Goal: Information Seeking & Learning: Learn about a topic

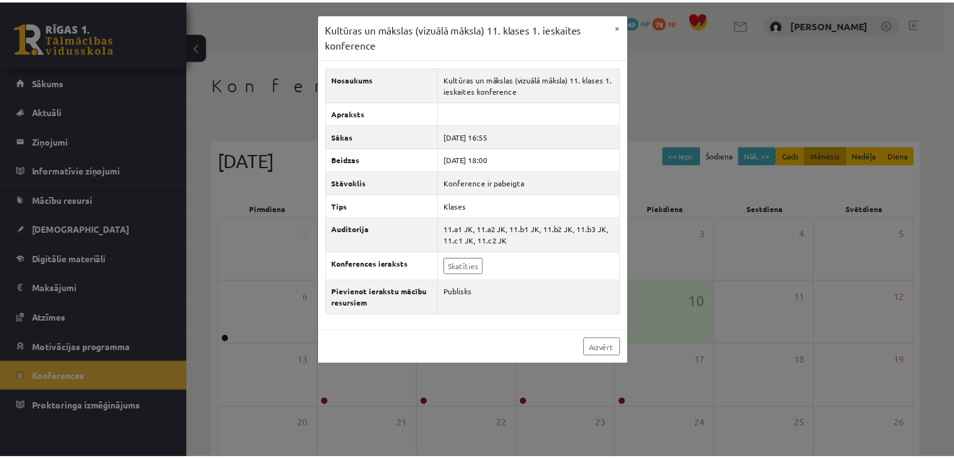
scroll to position [140, 0]
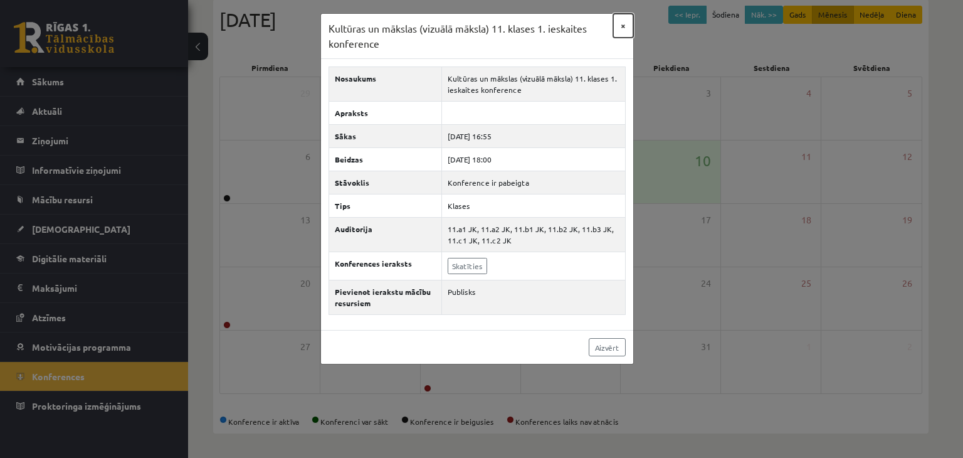
click at [621, 18] on button "×" at bounding box center [623, 26] width 20 height 24
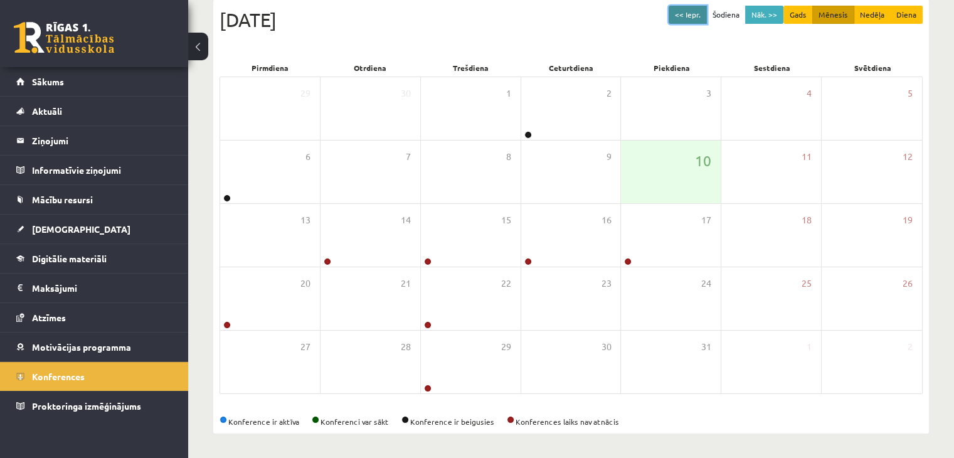
click at [690, 11] on button "<< Iepr." at bounding box center [687, 15] width 38 height 18
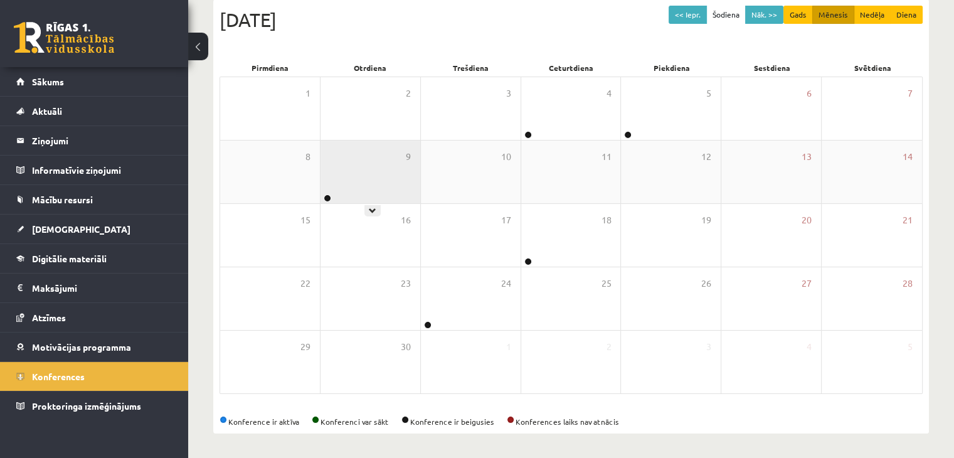
click at [352, 164] on div "9" at bounding box center [370, 171] width 100 height 63
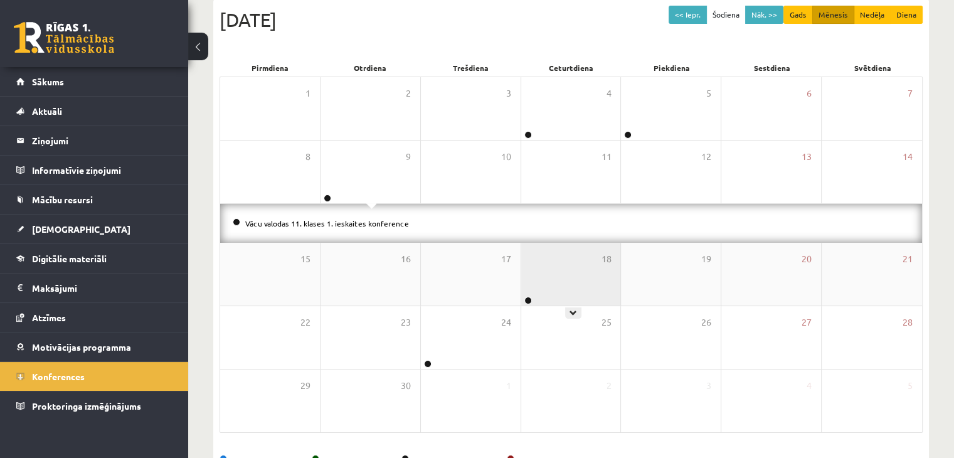
click at [556, 282] on div "18" at bounding box center [571, 274] width 100 height 63
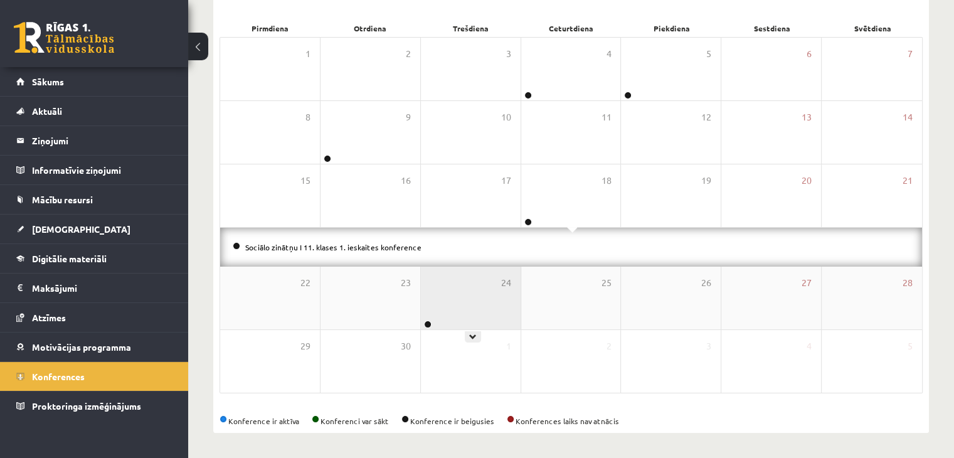
click at [441, 297] on div "24" at bounding box center [471, 297] width 100 height 63
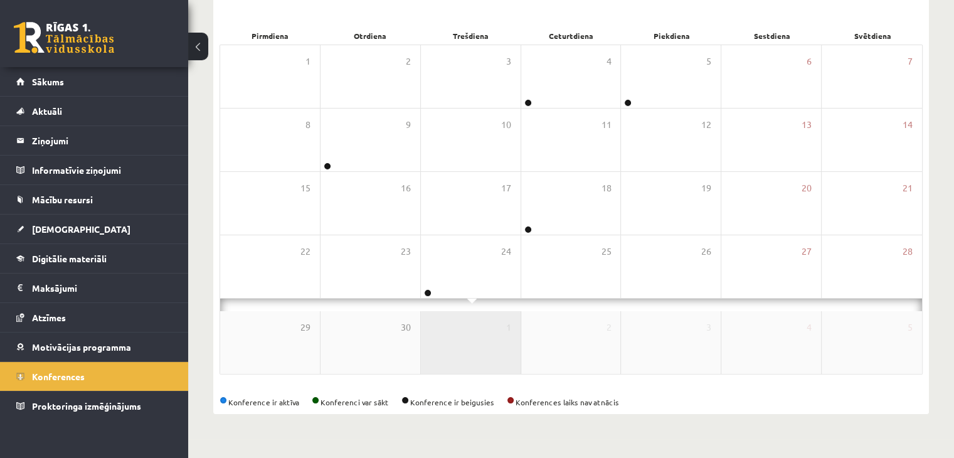
scroll to position [180, 0]
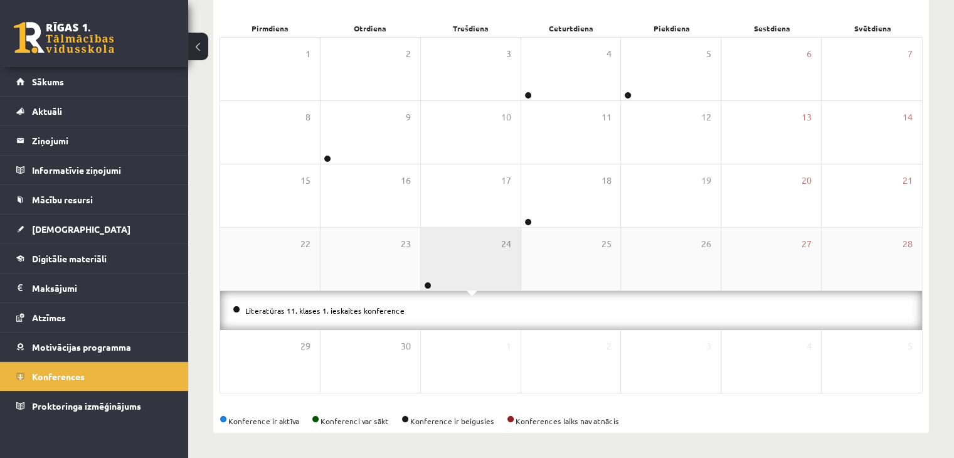
click at [488, 261] on div "24" at bounding box center [471, 259] width 100 height 63
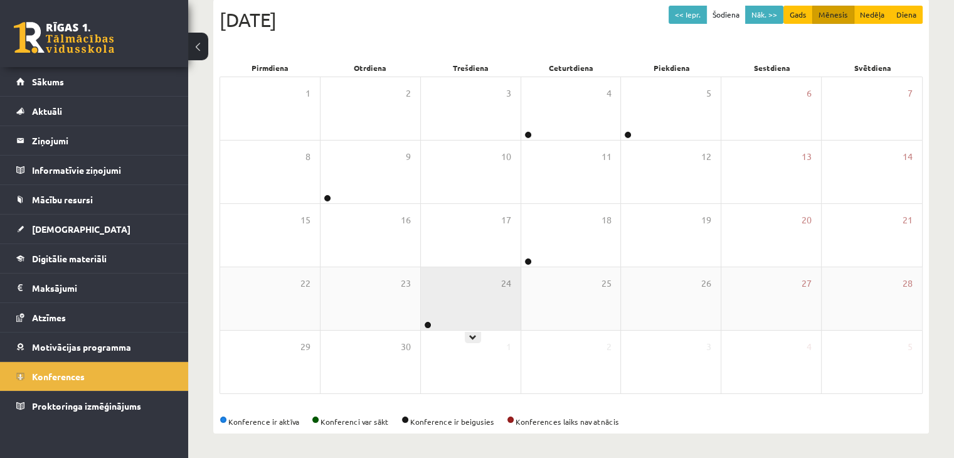
click at [474, 279] on div "24" at bounding box center [471, 298] width 100 height 63
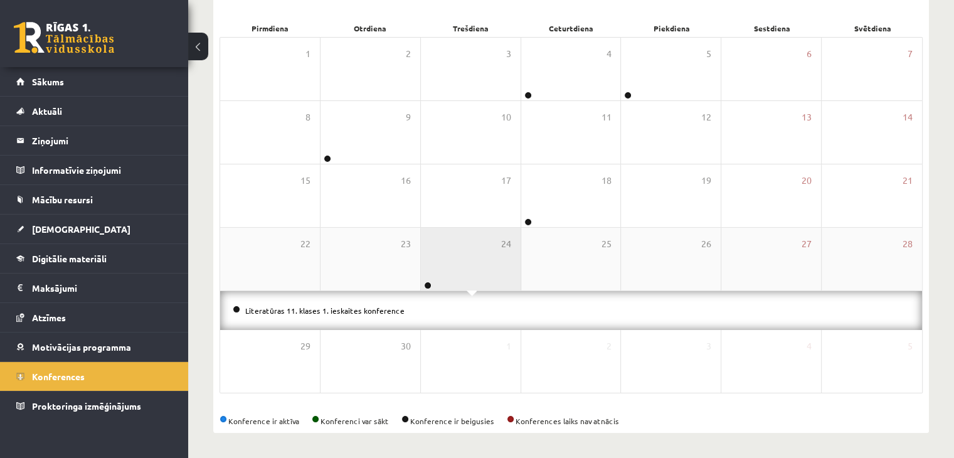
click at [474, 280] on div "24" at bounding box center [471, 259] width 100 height 63
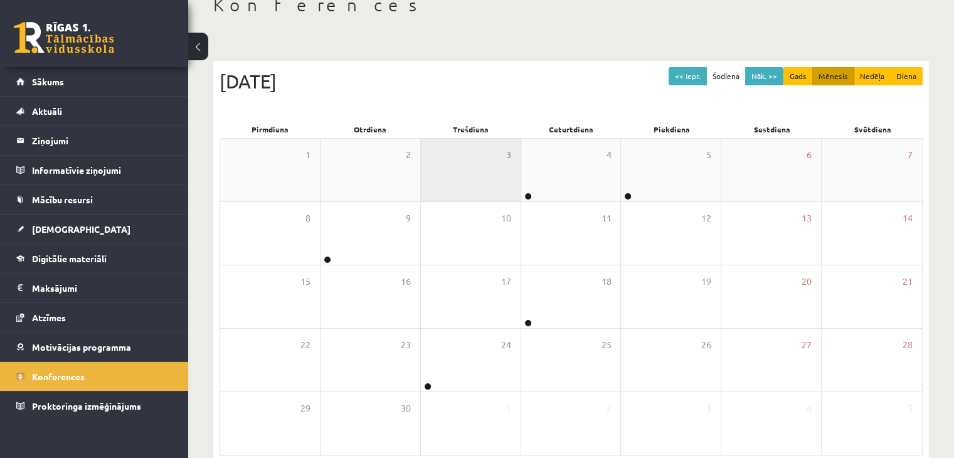
scroll to position [15, 0]
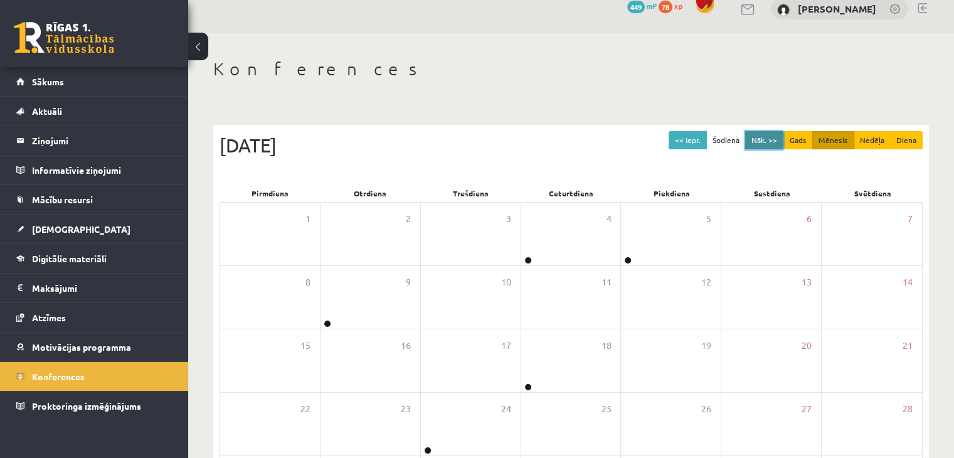
click at [762, 141] on button "Nāk. >>" at bounding box center [764, 140] width 38 height 18
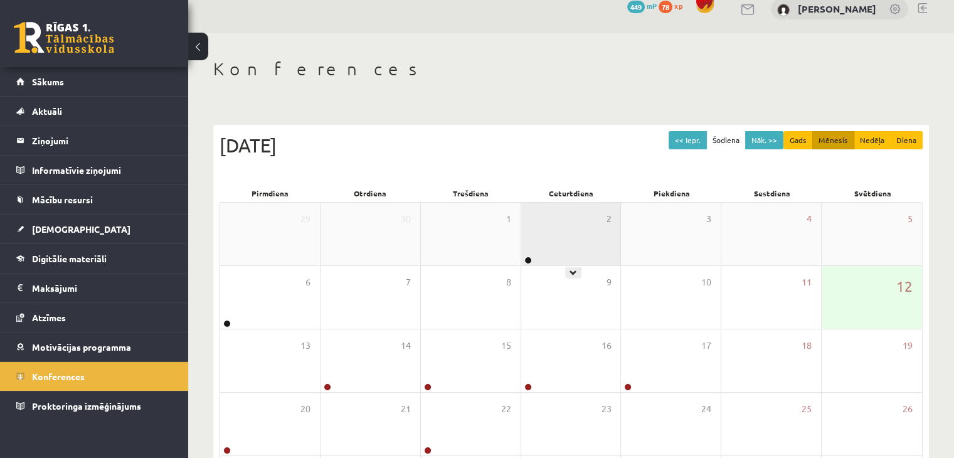
click at [584, 212] on div "2" at bounding box center [571, 234] width 100 height 63
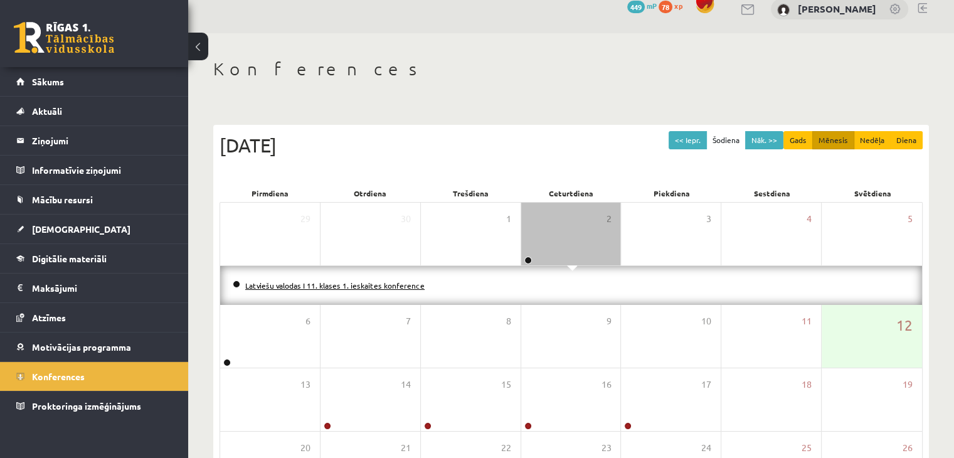
click at [371, 284] on link "Latviešu valodas I 11. klases 1. ieskaites konference" at bounding box center [334, 285] width 179 height 10
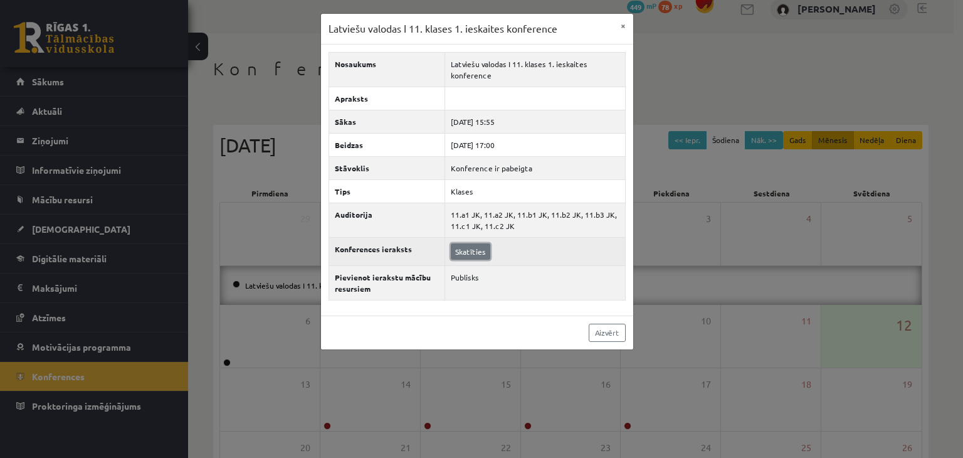
click at [476, 255] on link "Skatīties" at bounding box center [470, 251] width 39 height 16
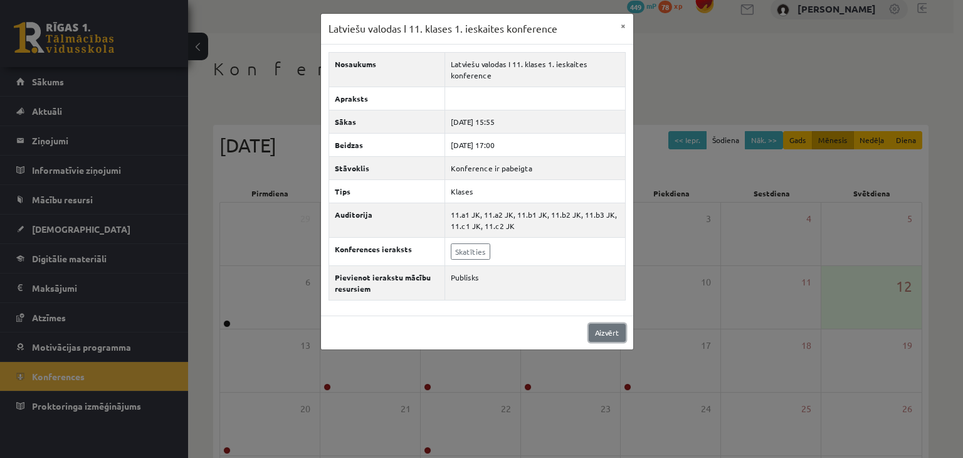
click at [613, 330] on link "Aizvērt" at bounding box center [607, 333] width 37 height 18
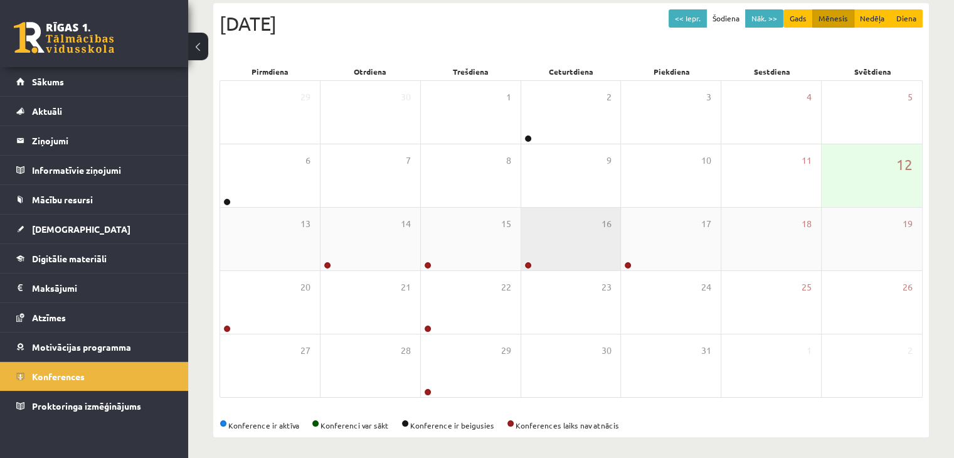
scroll to position [140, 0]
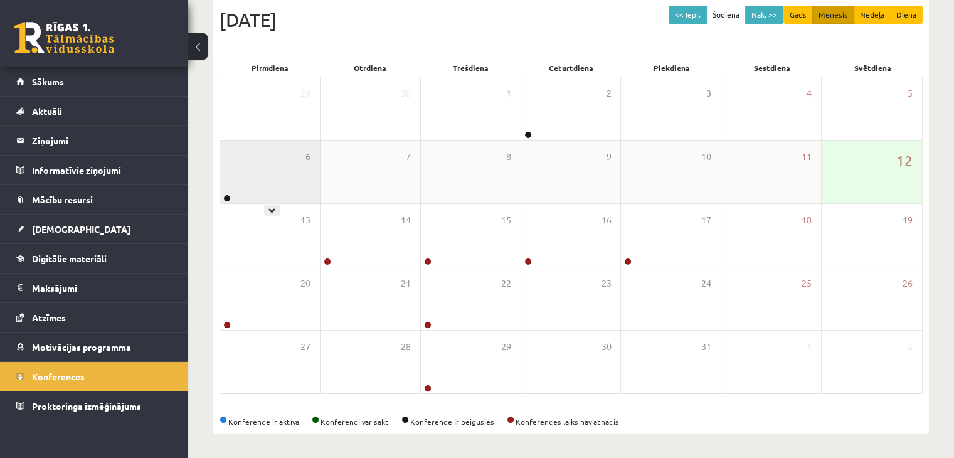
click at [278, 174] on div "6" at bounding box center [270, 171] width 100 height 63
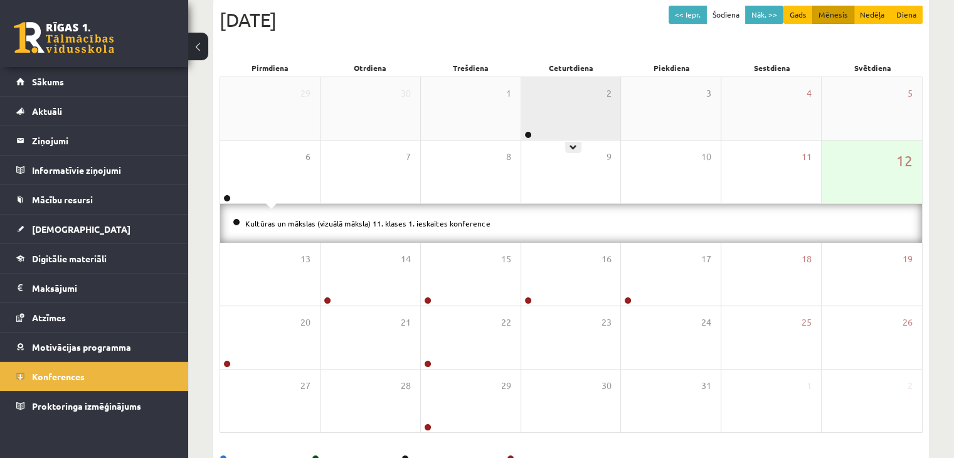
click at [563, 114] on div "2" at bounding box center [571, 108] width 100 height 63
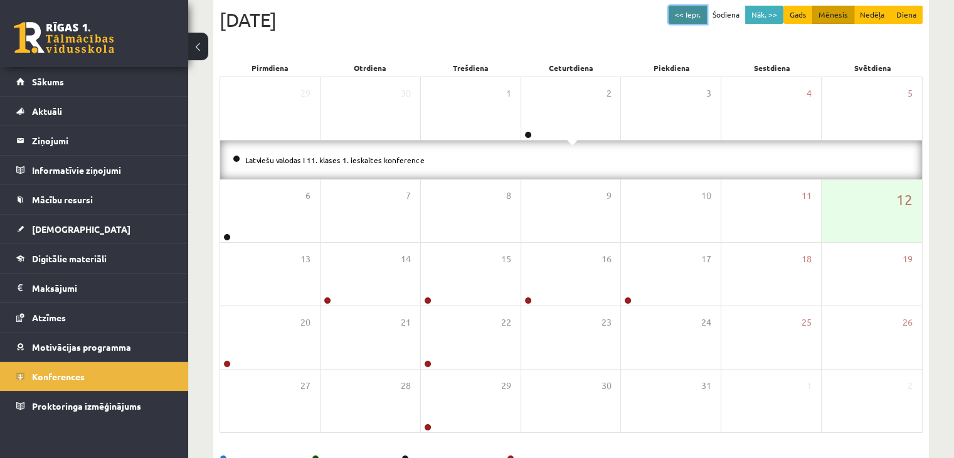
click at [698, 14] on button "<< Iepr." at bounding box center [687, 15] width 38 height 18
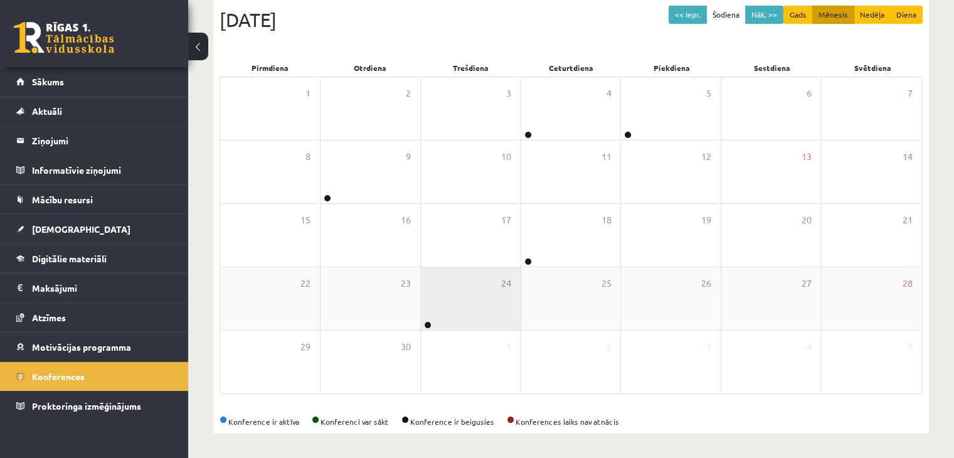
click at [470, 290] on div "24" at bounding box center [471, 298] width 100 height 63
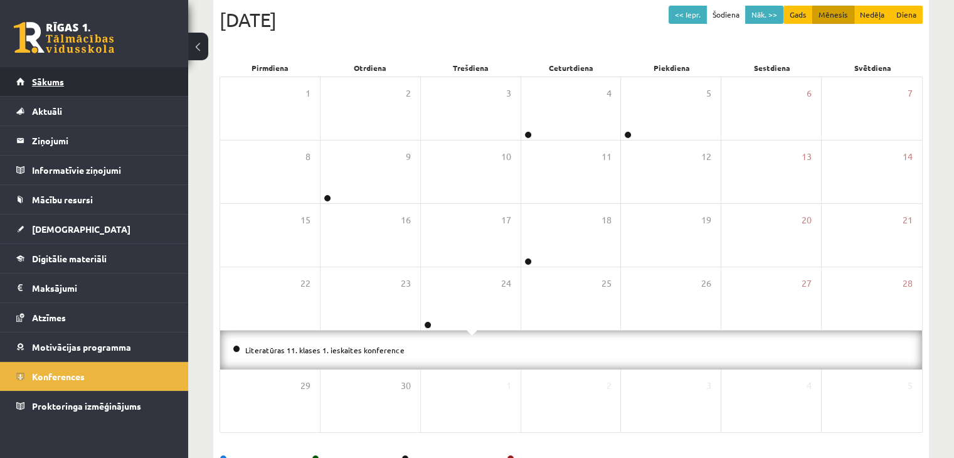
click at [82, 83] on link "Sākums" at bounding box center [94, 81] width 156 height 29
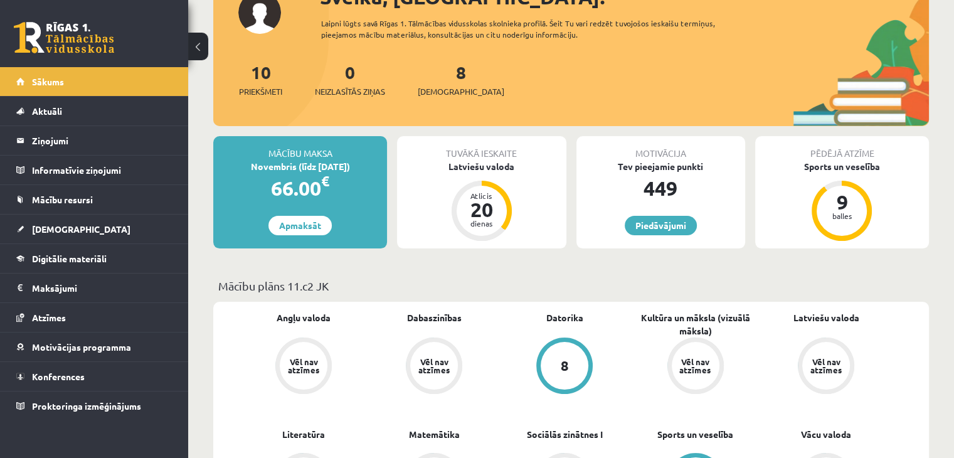
scroll to position [251, 0]
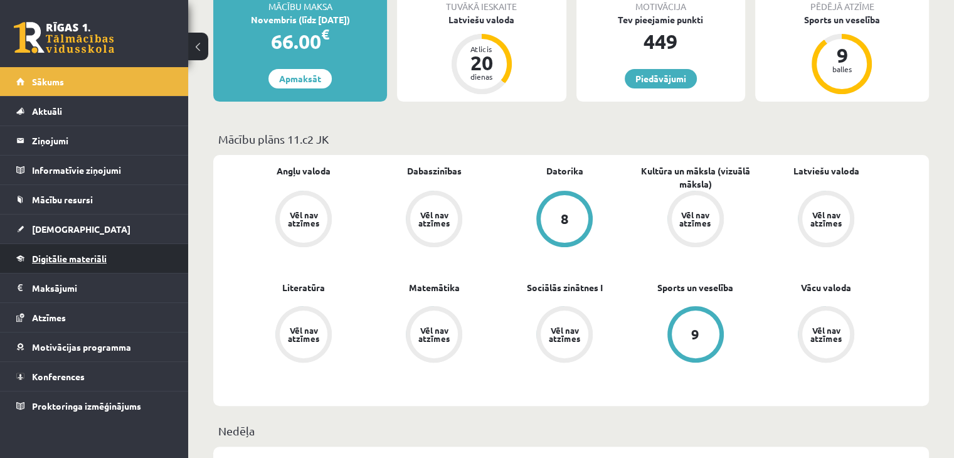
click at [120, 257] on link "Digitālie materiāli" at bounding box center [94, 258] width 156 height 29
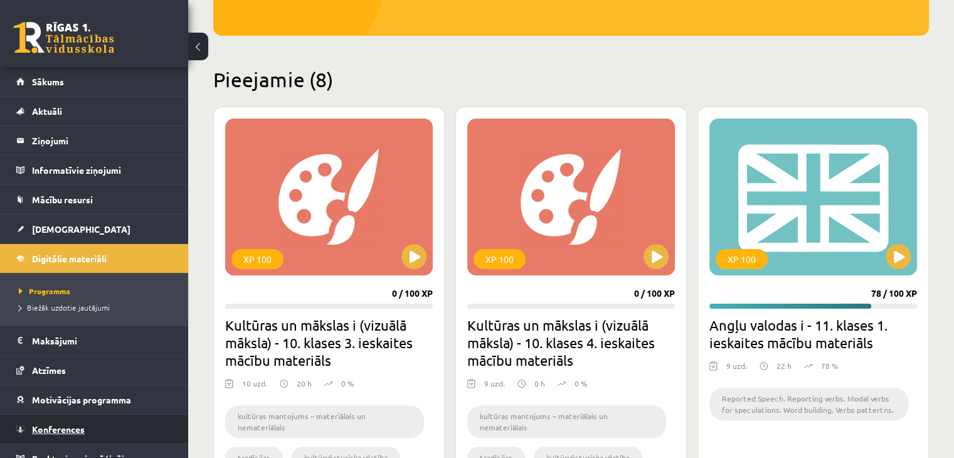
click at [70, 418] on link "Konferences" at bounding box center [94, 428] width 156 height 29
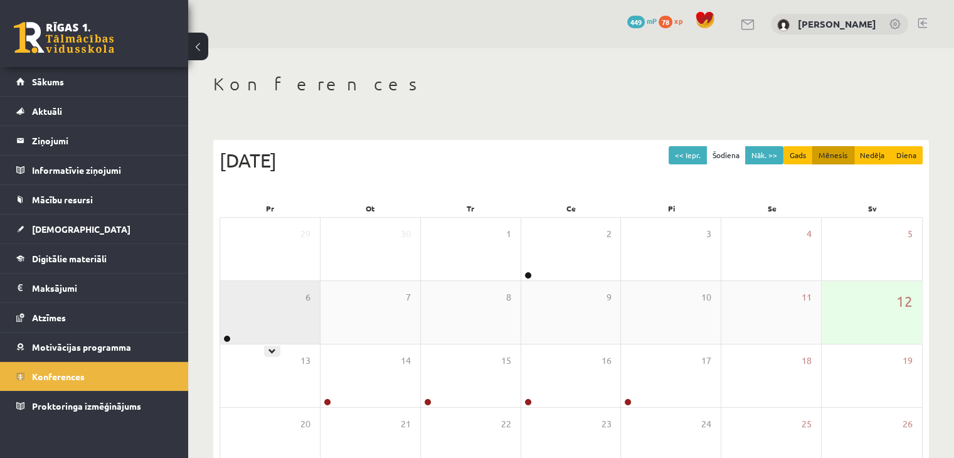
click at [282, 314] on div "6" at bounding box center [270, 312] width 100 height 63
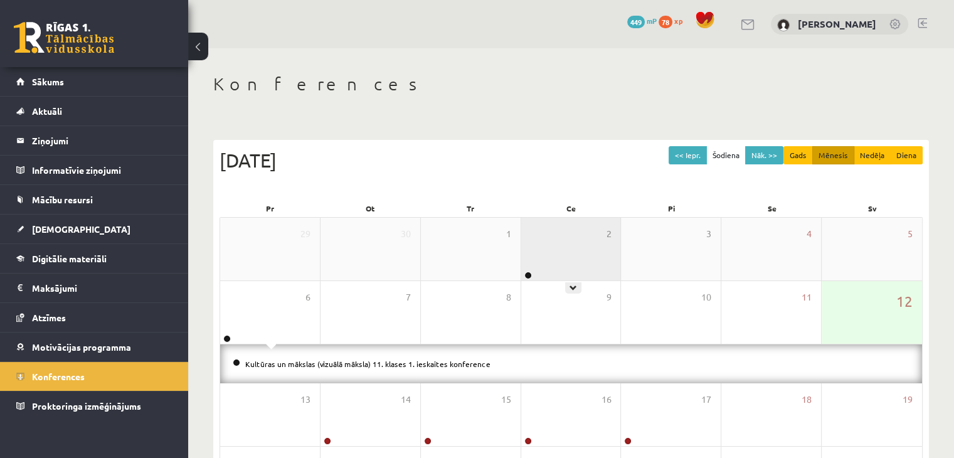
click at [571, 243] on div "2" at bounding box center [571, 249] width 100 height 63
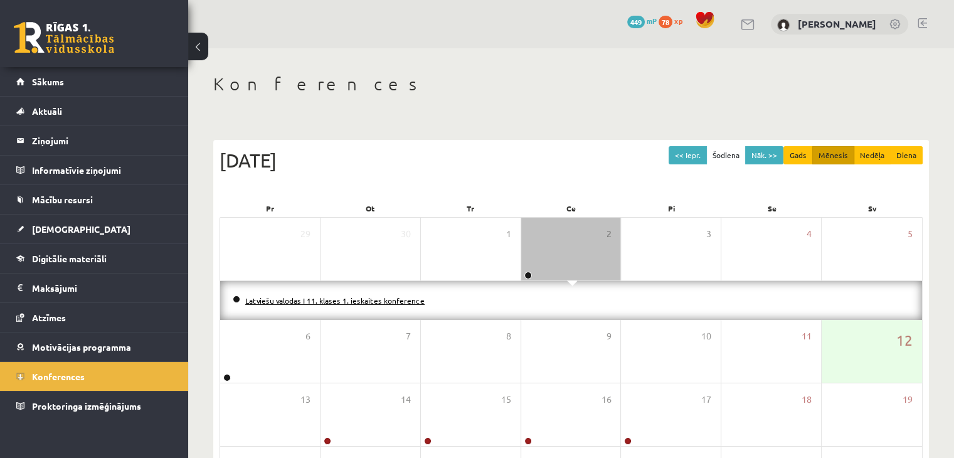
click at [396, 300] on link "Latviešu valodas I 11. klases 1. ieskaites konference" at bounding box center [334, 300] width 179 height 10
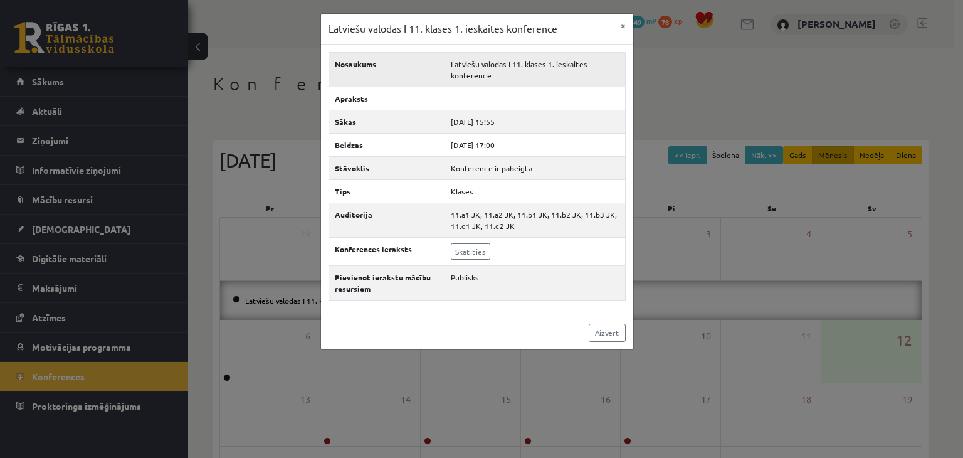
click at [516, 71] on td "Latviešu valodas I 11. klases 1. ieskaites konference" at bounding box center [535, 69] width 181 height 34
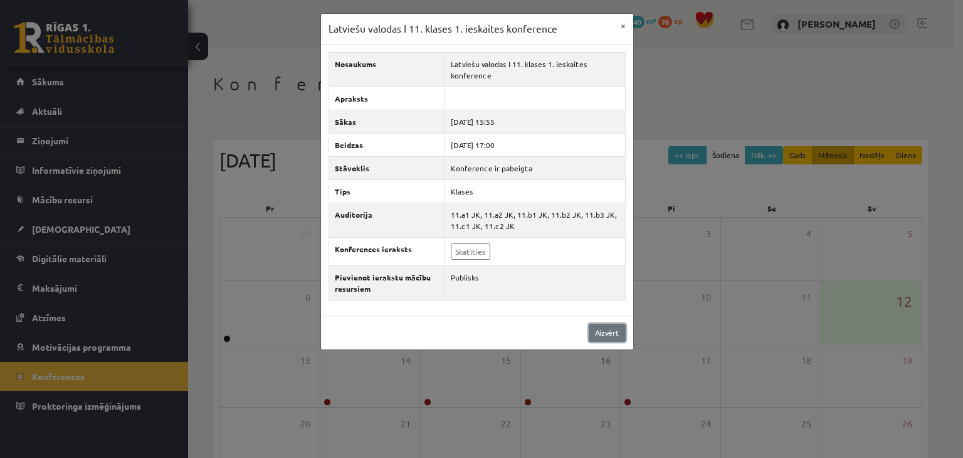
click at [612, 324] on link "Aizvērt" at bounding box center [607, 333] width 37 height 18
